Goal: Navigation & Orientation: Find specific page/section

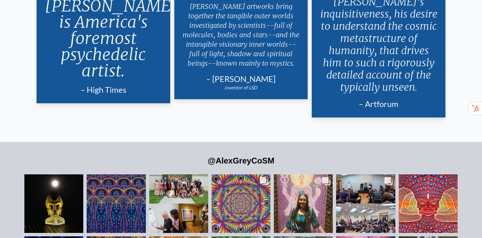
scroll to position [1451, 0]
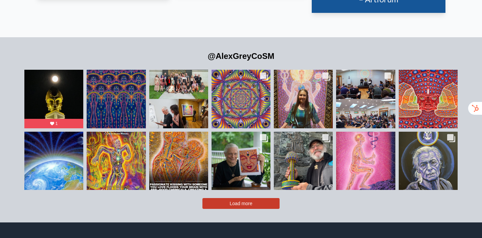
click at [252, 201] on span "Load more" at bounding box center [241, 203] width 23 height 5
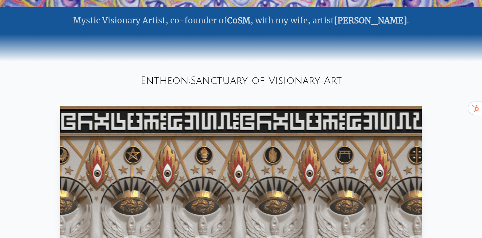
scroll to position [0, 0]
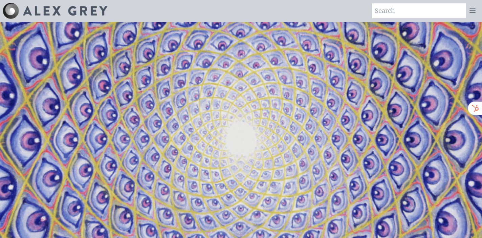
click at [472, 7] on icon at bounding box center [473, 10] width 8 height 8
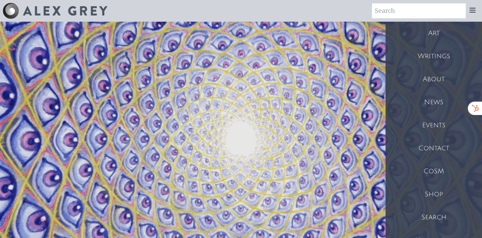
click at [432, 122] on div "Events" at bounding box center [434, 125] width 96 height 23
click at [433, 34] on div "Art" at bounding box center [434, 33] width 96 height 23
